Goal: Task Accomplishment & Management: Manage account settings

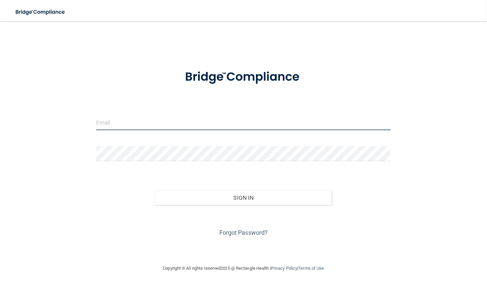
click at [210, 120] on input "email" at bounding box center [243, 122] width 294 height 15
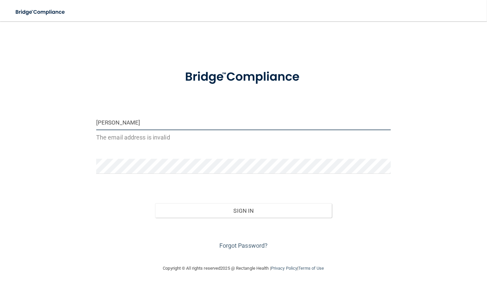
type input "[EMAIL_ADDRESS][DOMAIN_NAME]"
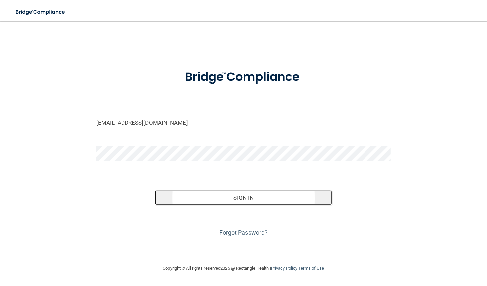
click at [229, 197] on button "Sign In" at bounding box center [243, 197] width 177 height 15
click at [222, 198] on button "Sign In" at bounding box center [243, 197] width 177 height 15
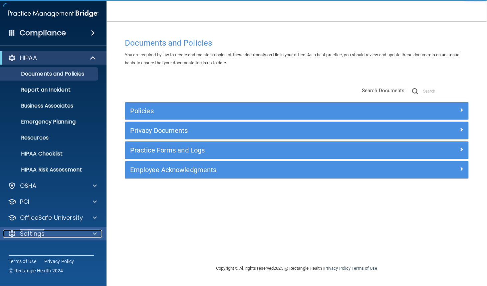
click at [89, 235] on div at bounding box center [93, 233] width 17 height 8
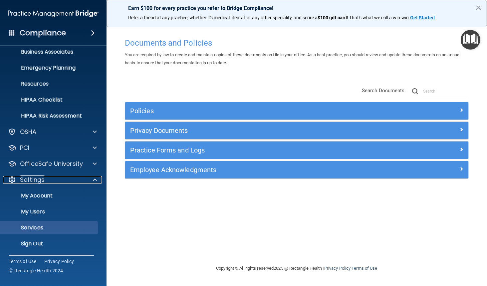
scroll to position [54, 0]
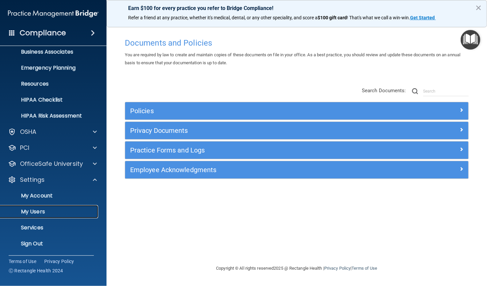
click at [43, 212] on p "My Users" at bounding box center [49, 211] width 91 height 7
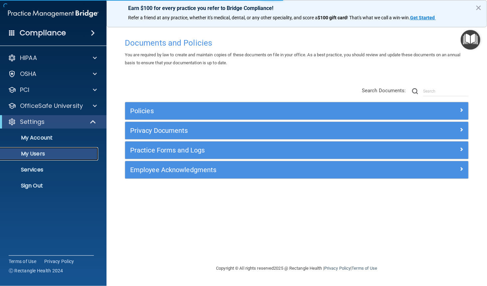
select select "20"
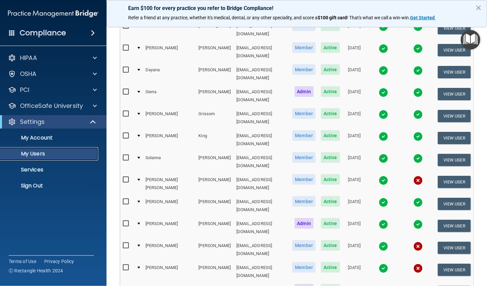
scroll to position [97, 0]
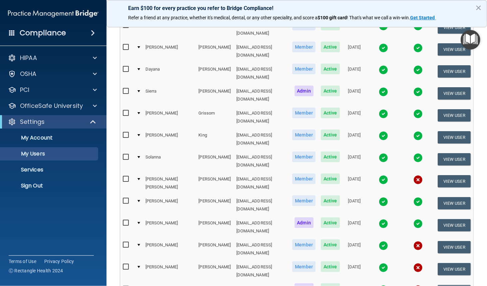
click at [127, 176] on input "checkbox" at bounding box center [127, 178] width 8 height 5
checkbox input "true"
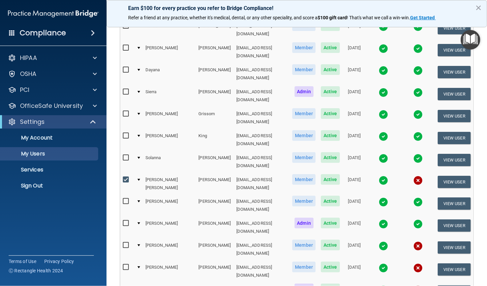
scroll to position [98, 0]
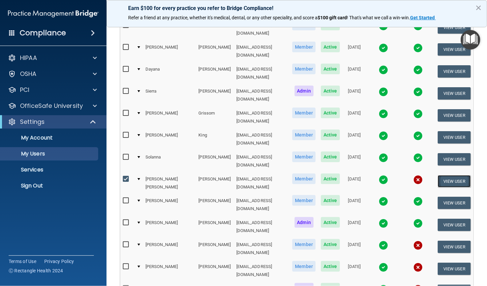
click at [445, 175] on button "View User" at bounding box center [453, 181] width 33 height 12
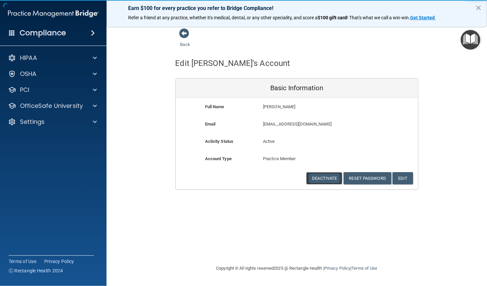
click at [331, 180] on button "Deactivate" at bounding box center [324, 178] width 36 height 12
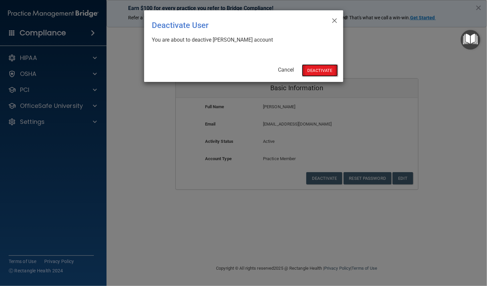
click at [314, 71] on button "Deactivate" at bounding box center [320, 70] width 36 height 12
